Goal: Register for event/course

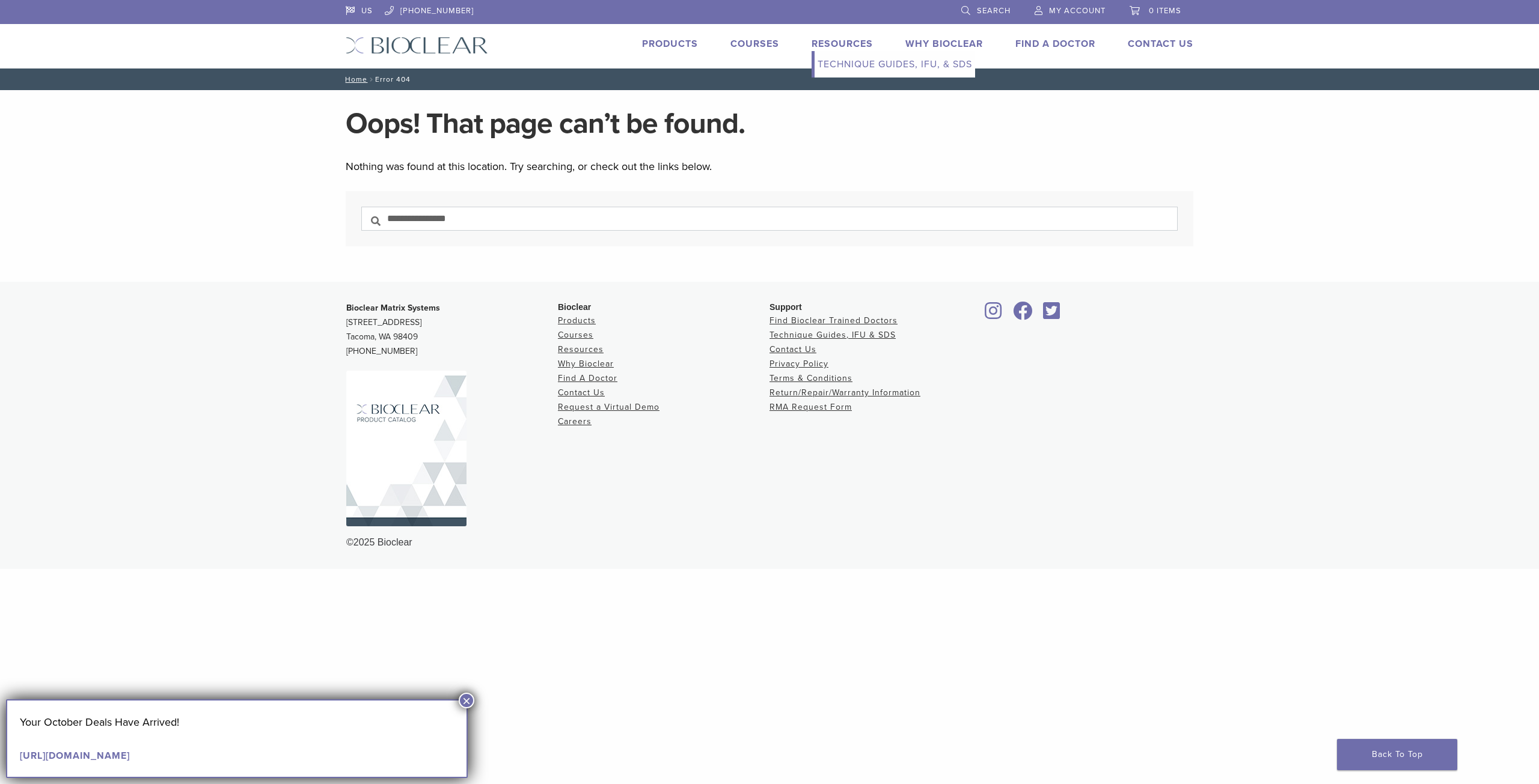
click at [850, 64] on link "Technique Guides, IFU, & SDS" at bounding box center [895, 64] width 160 height 26
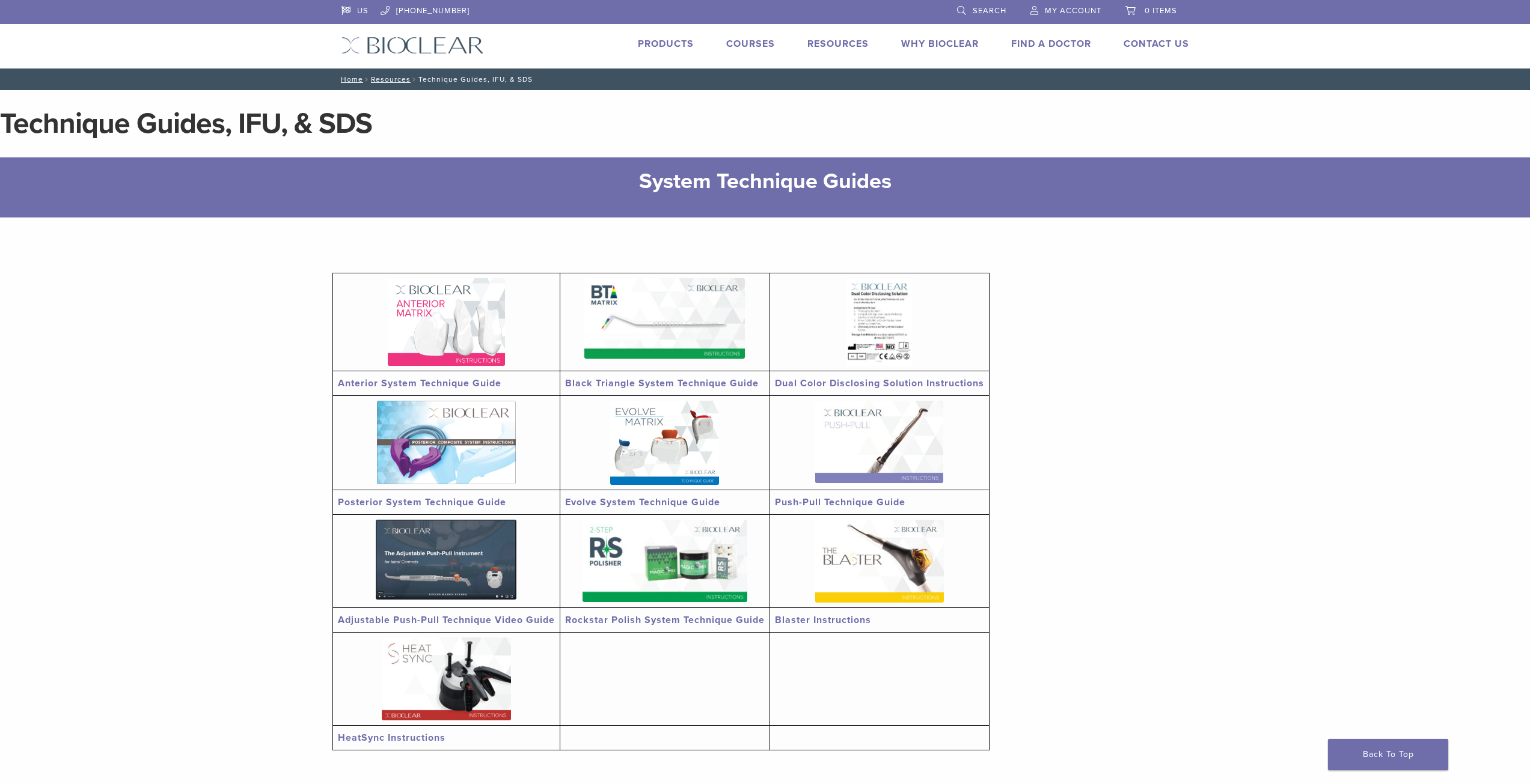
click at [408, 331] on img at bounding box center [446, 322] width 117 height 88
click at [747, 35] on div "US 1.855.712.5327 Search My Account 0 items Cart No products in the cart. Back …" at bounding box center [765, 34] width 866 height 68
click at [747, 39] on link "Courses" at bounding box center [751, 43] width 49 height 12
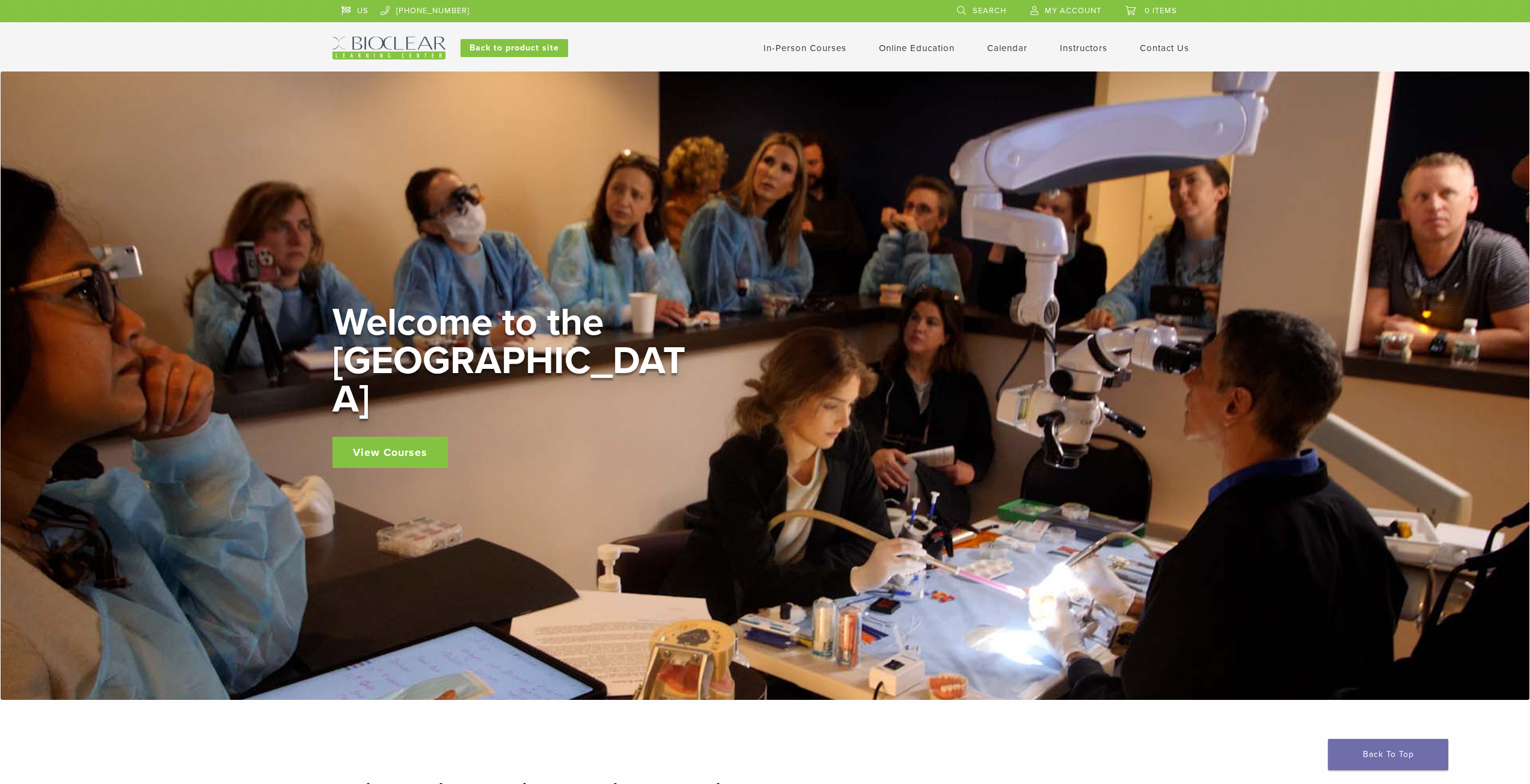
click at [375, 437] on link "View Courses" at bounding box center [390, 453] width 116 height 31
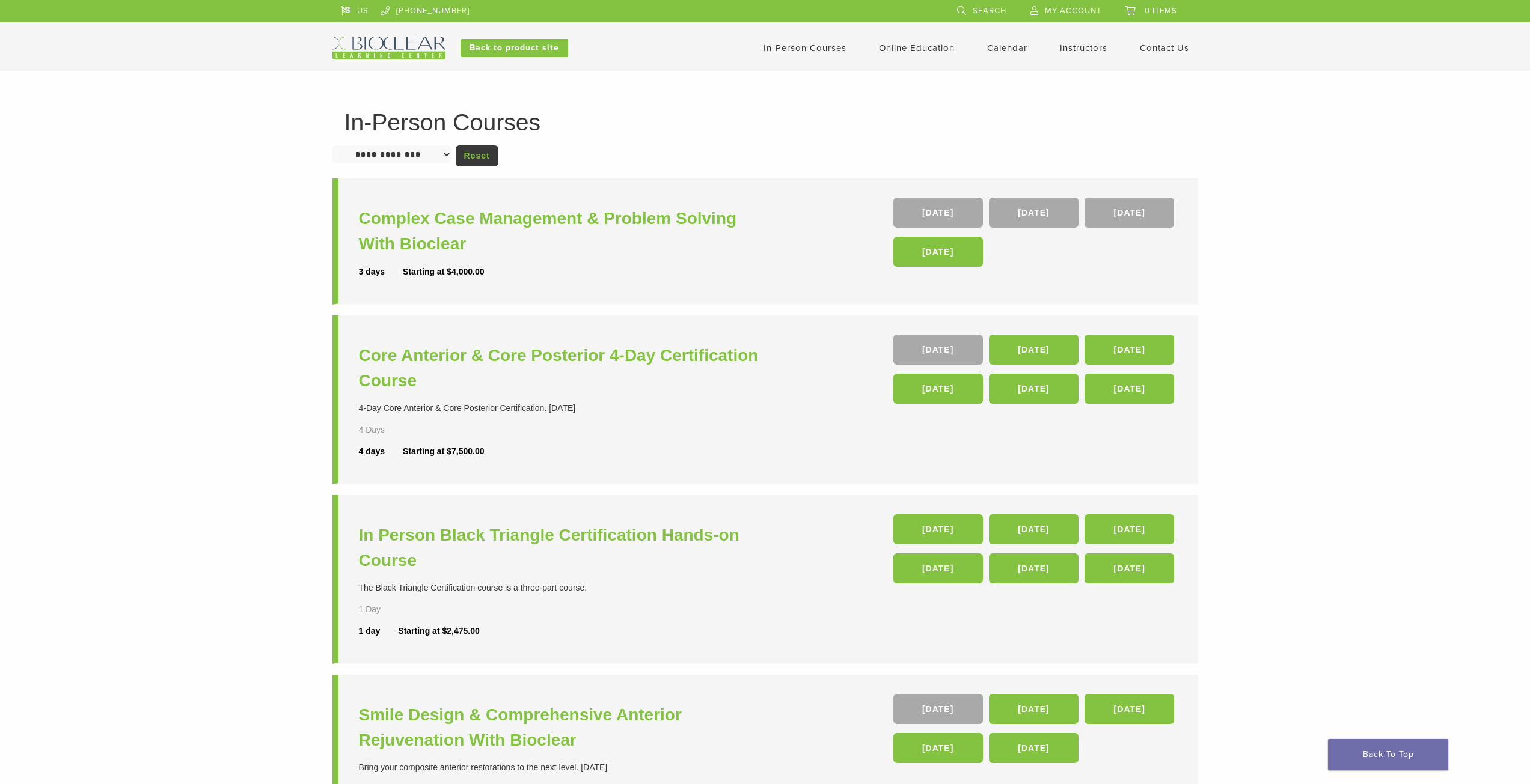
click at [430, 156] on select "**********" at bounding box center [391, 155] width 119 height 18
click at [1004, 46] on link "Calendar" at bounding box center [1007, 48] width 40 height 11
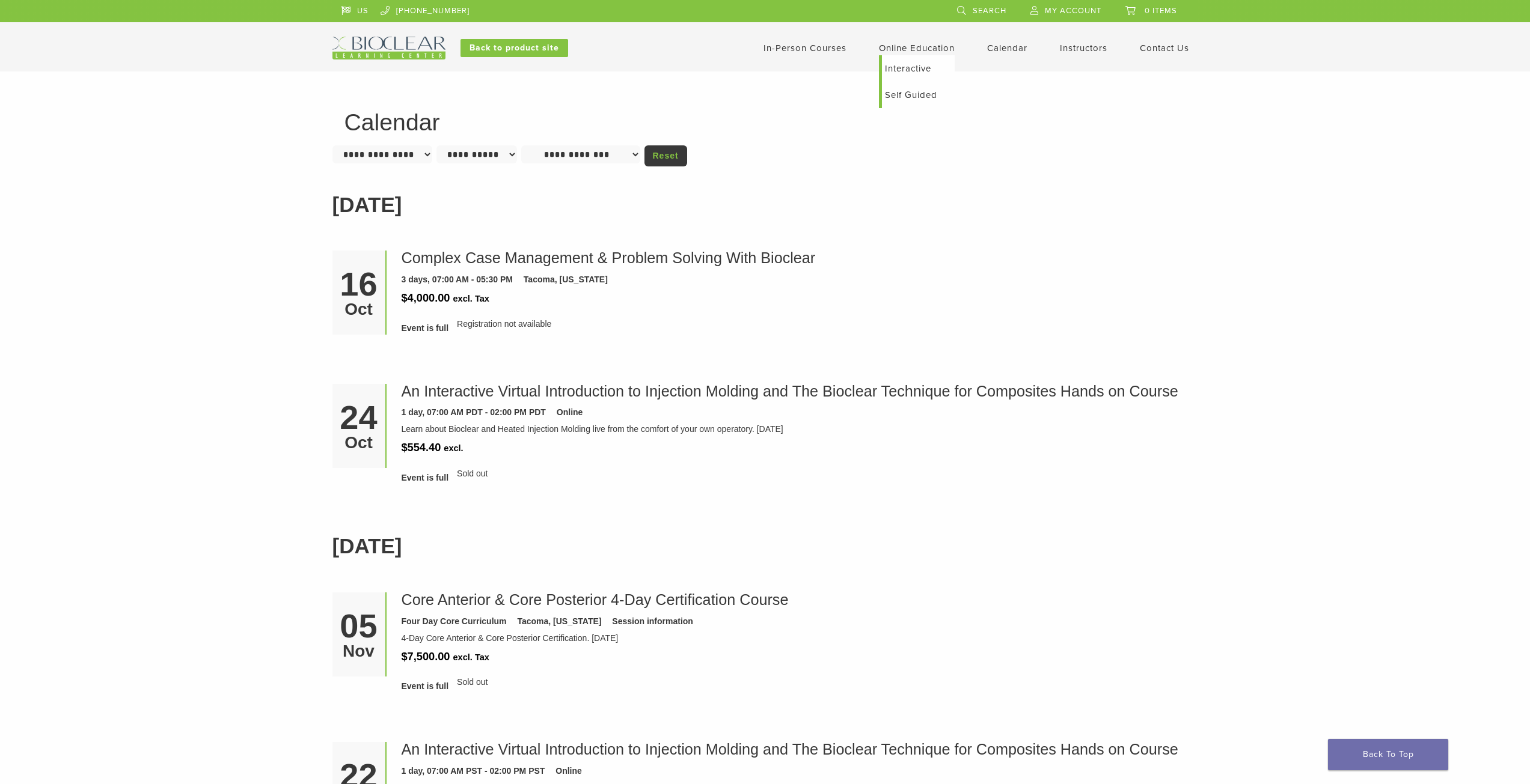
click at [922, 96] on link "Self Guided" at bounding box center [918, 95] width 72 height 26
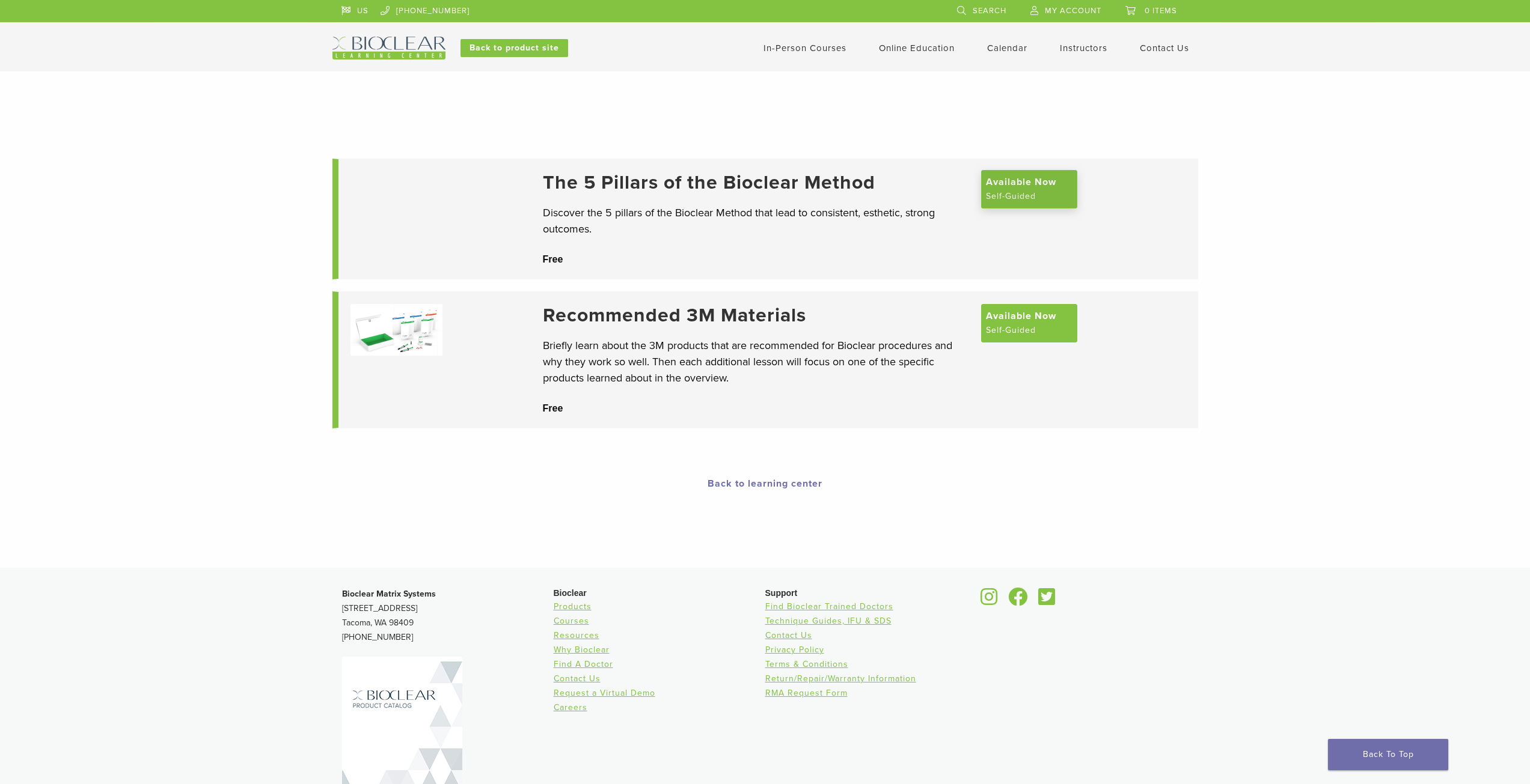
click at [1010, 189] on span "Available Now" at bounding box center [1021, 182] width 70 height 15
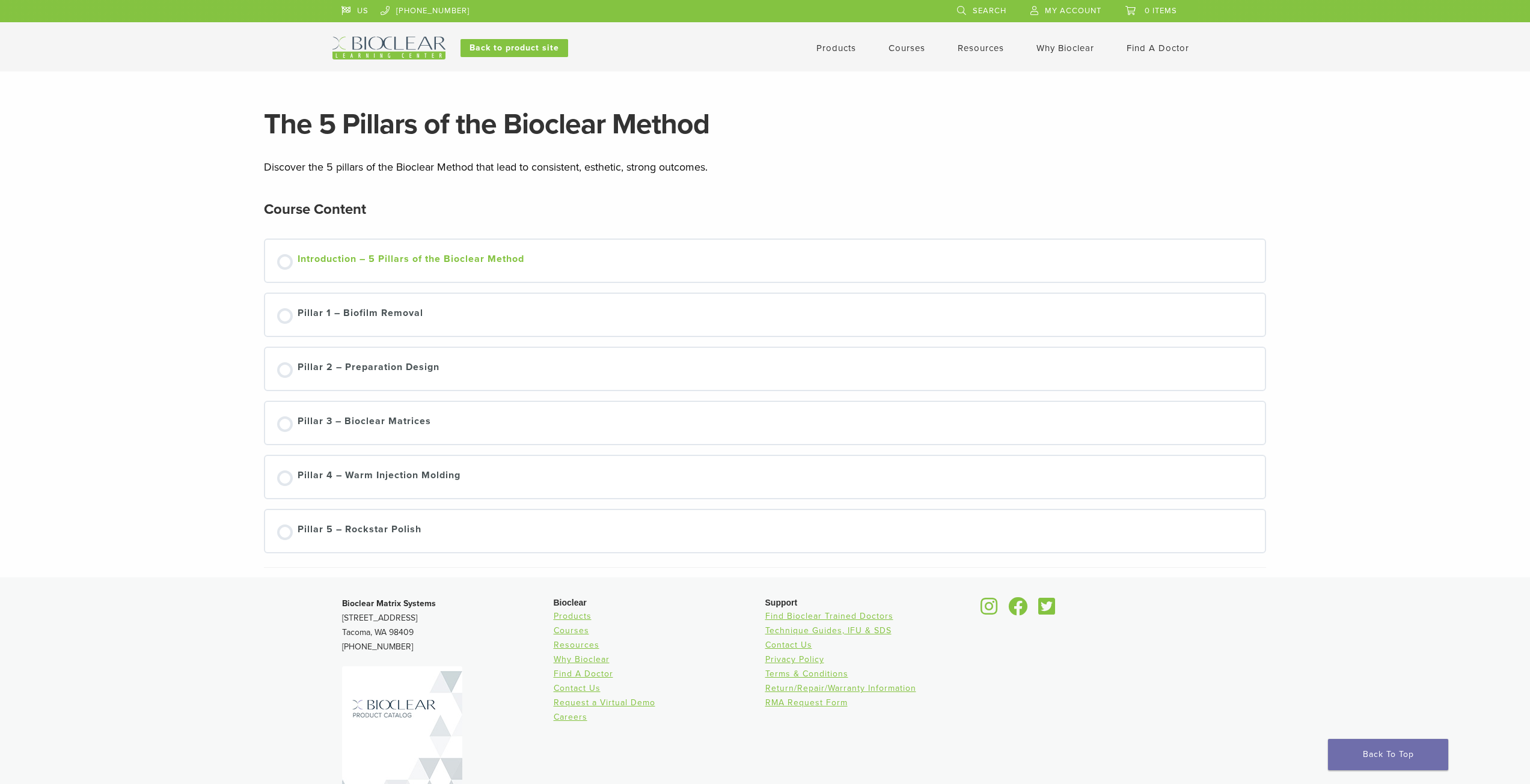
click at [289, 262] on div "Not started" at bounding box center [285, 262] width 15 height 15
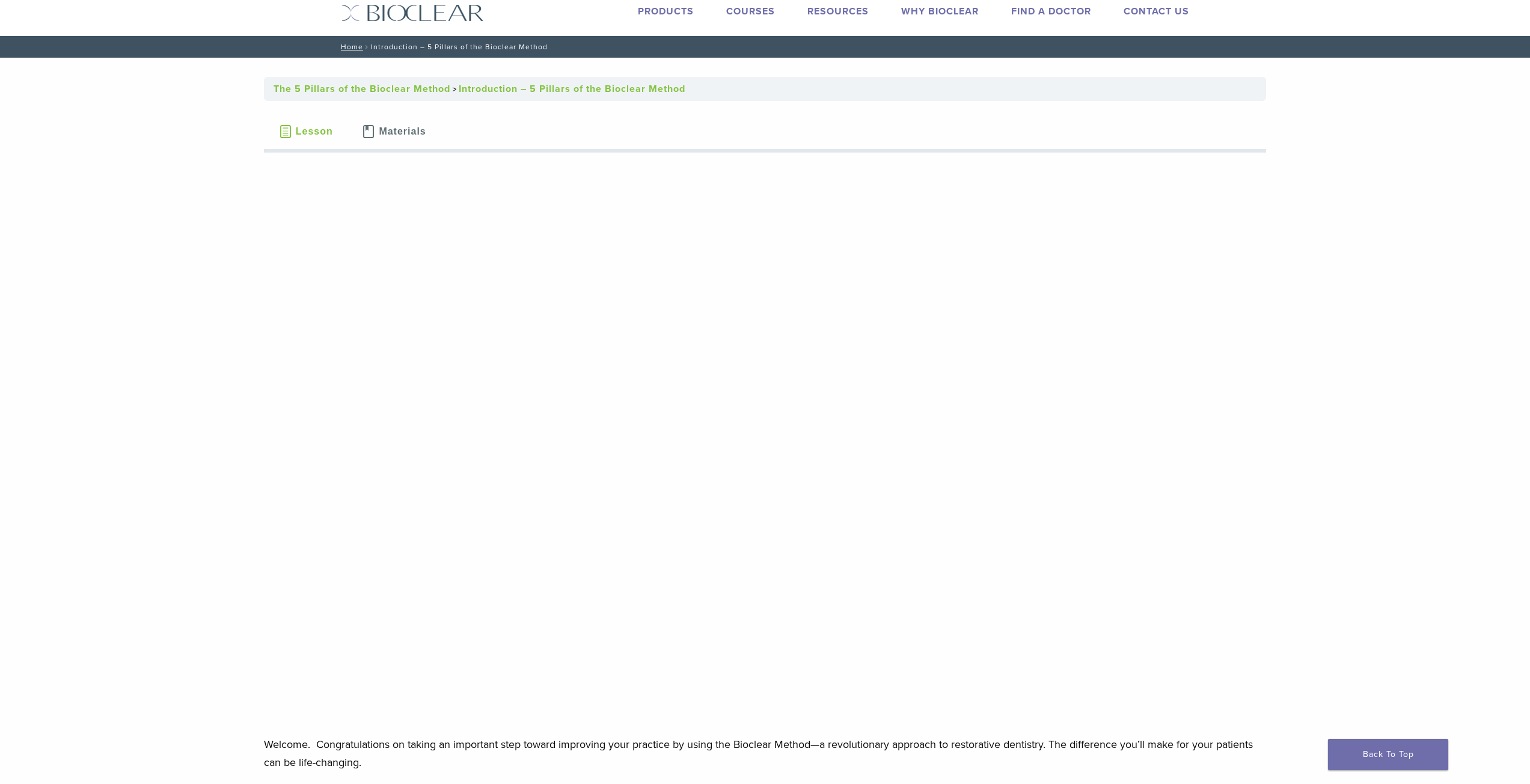
scroll to position [60, 0]
